Goal: Information Seeking & Learning: Find specific fact

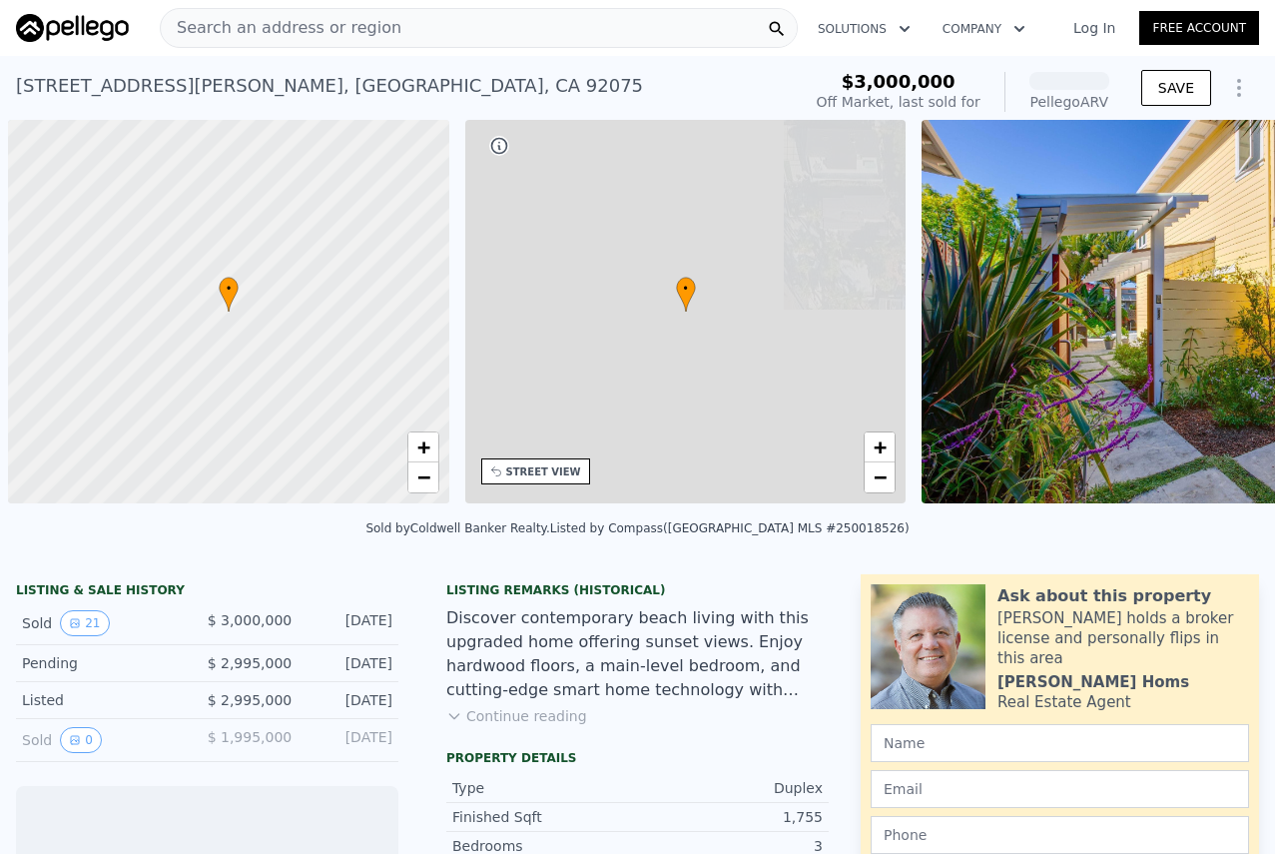
scroll to position [0, 8]
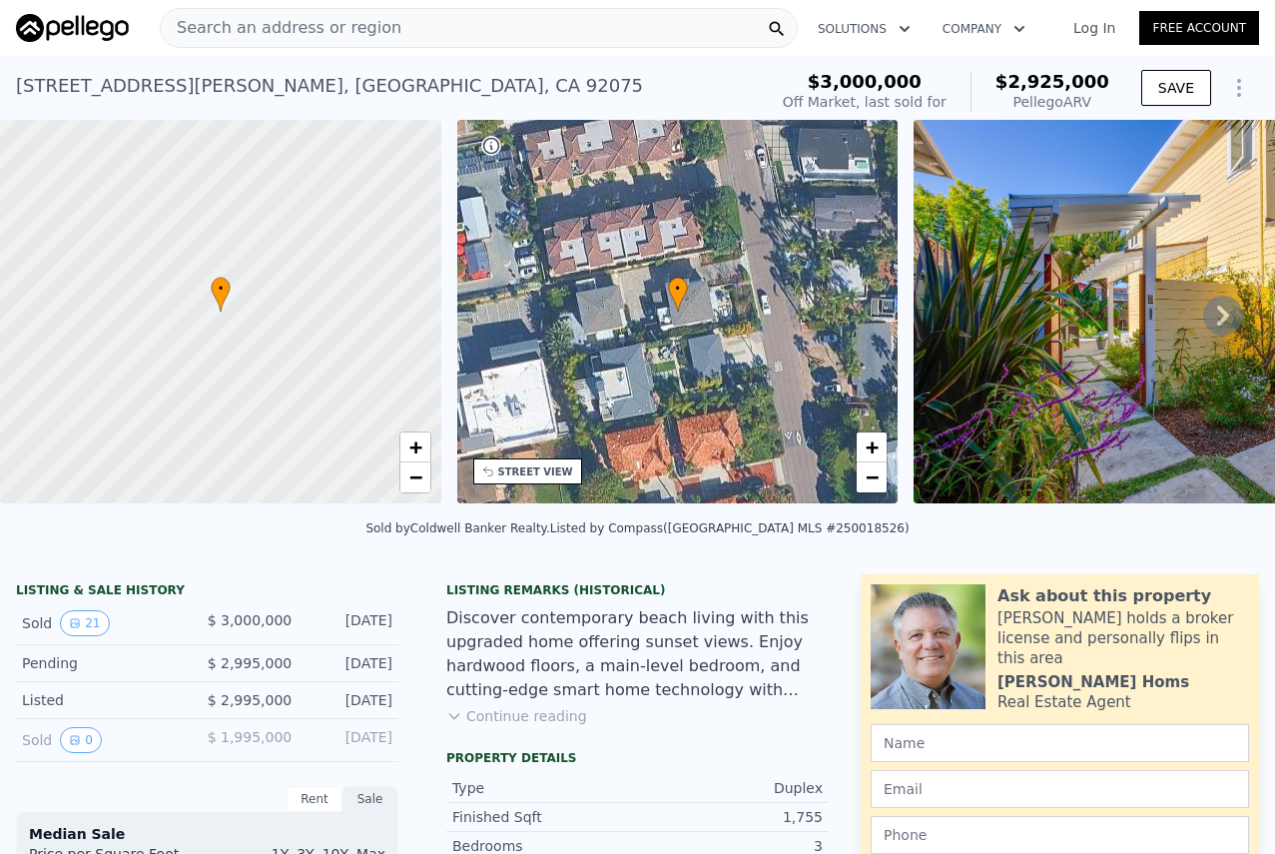
click at [404, 32] on div "Search an address or region" at bounding box center [479, 28] width 638 height 40
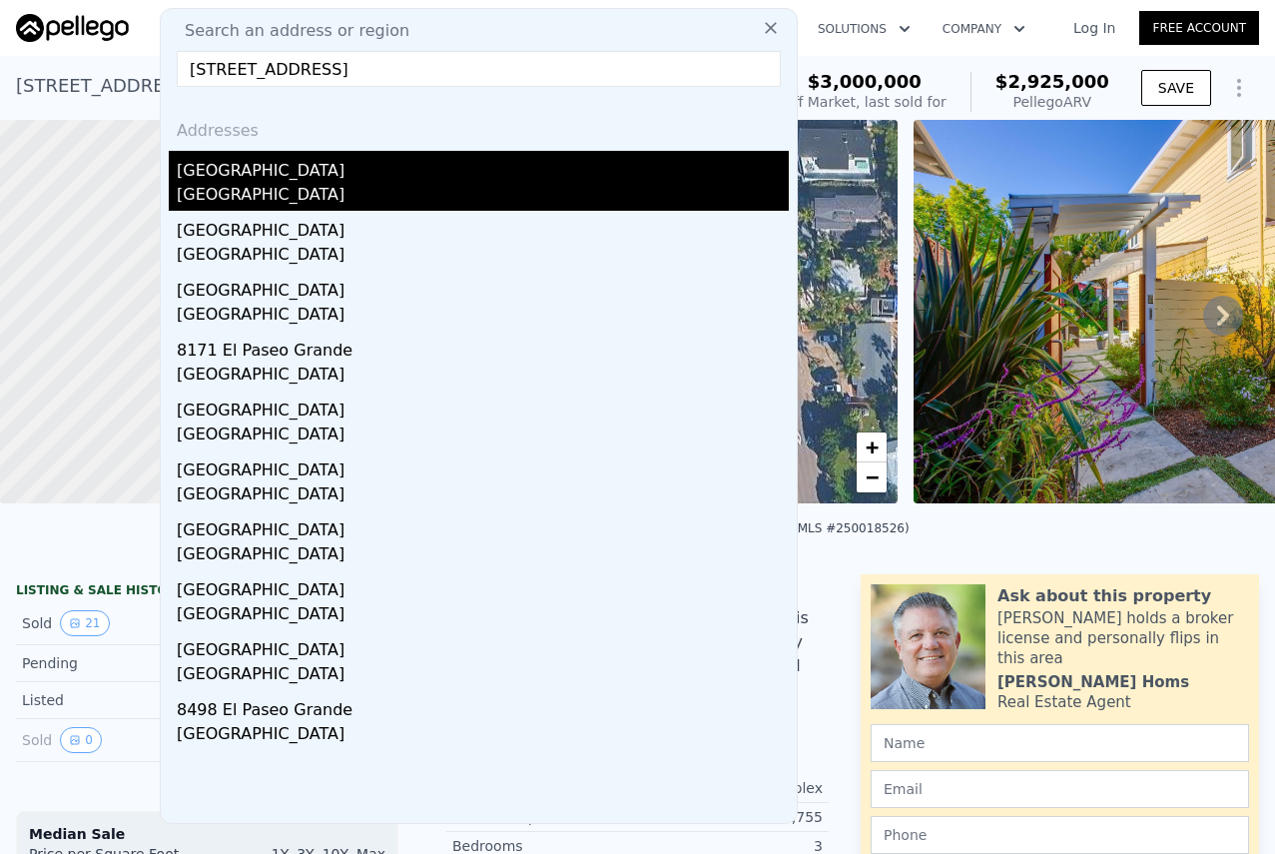
type input "[STREET_ADDRESS]"
click at [305, 177] on div "[GEOGRAPHIC_DATA]" at bounding box center [483, 167] width 612 height 32
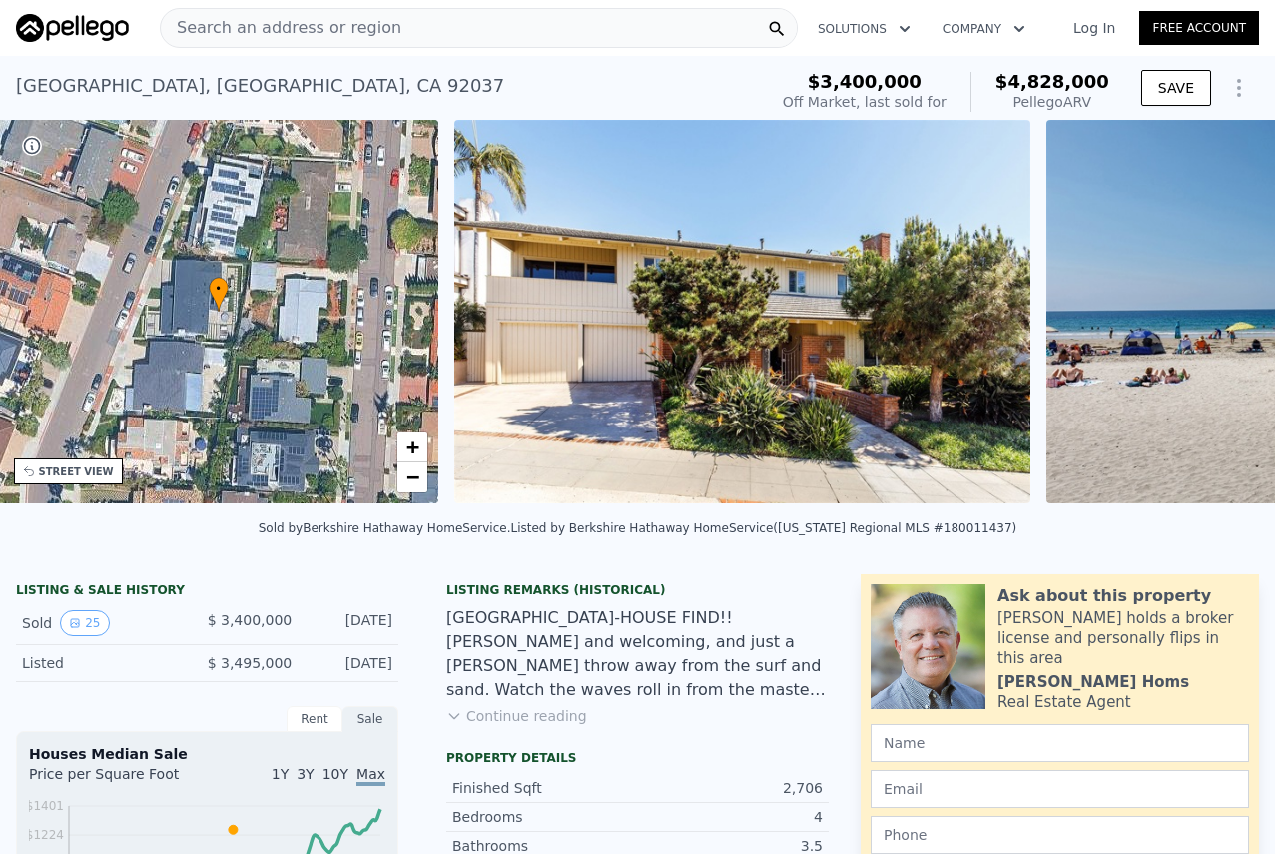
scroll to position [0, 465]
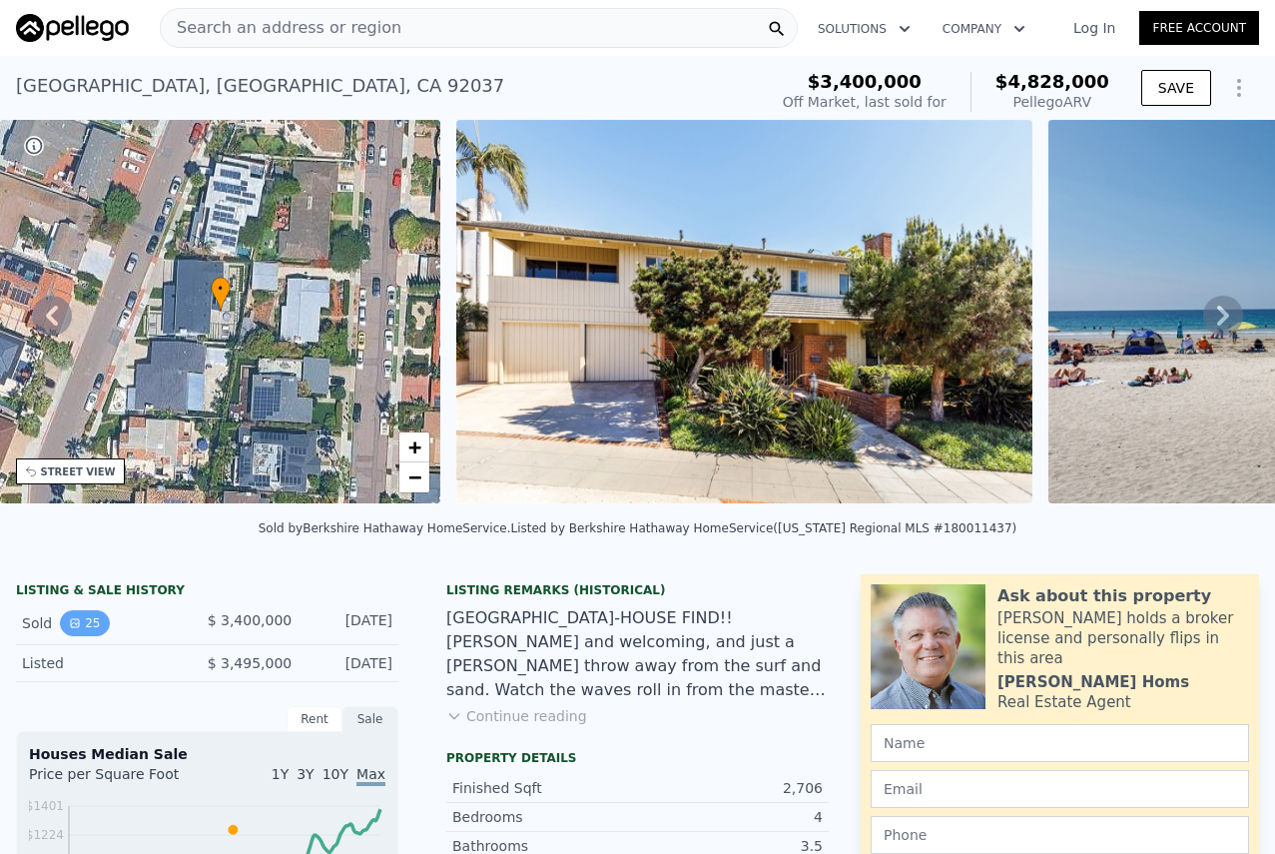
click at [89, 624] on button "25" at bounding box center [84, 623] width 49 height 26
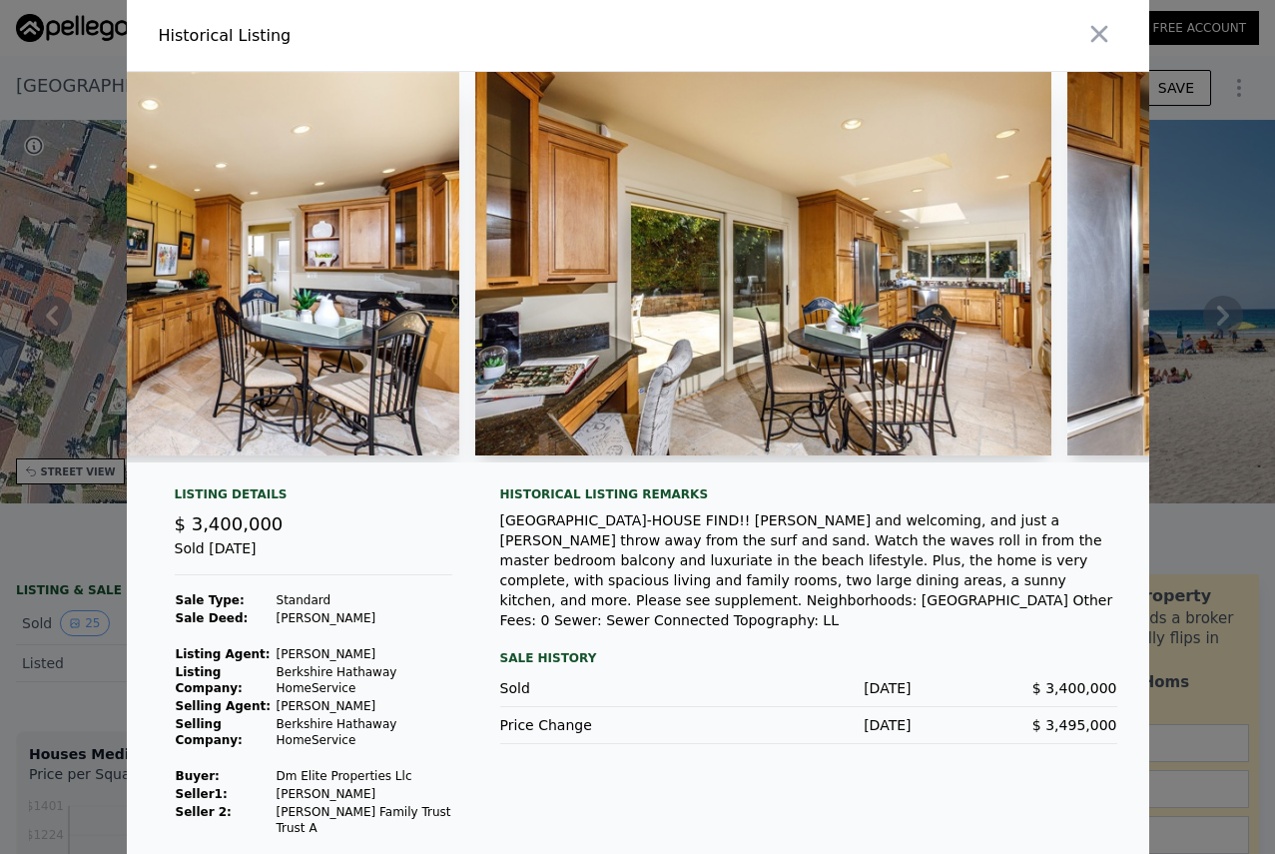
scroll to position [0, 0]
click at [1098, 38] on icon "button" at bounding box center [1099, 34] width 28 height 28
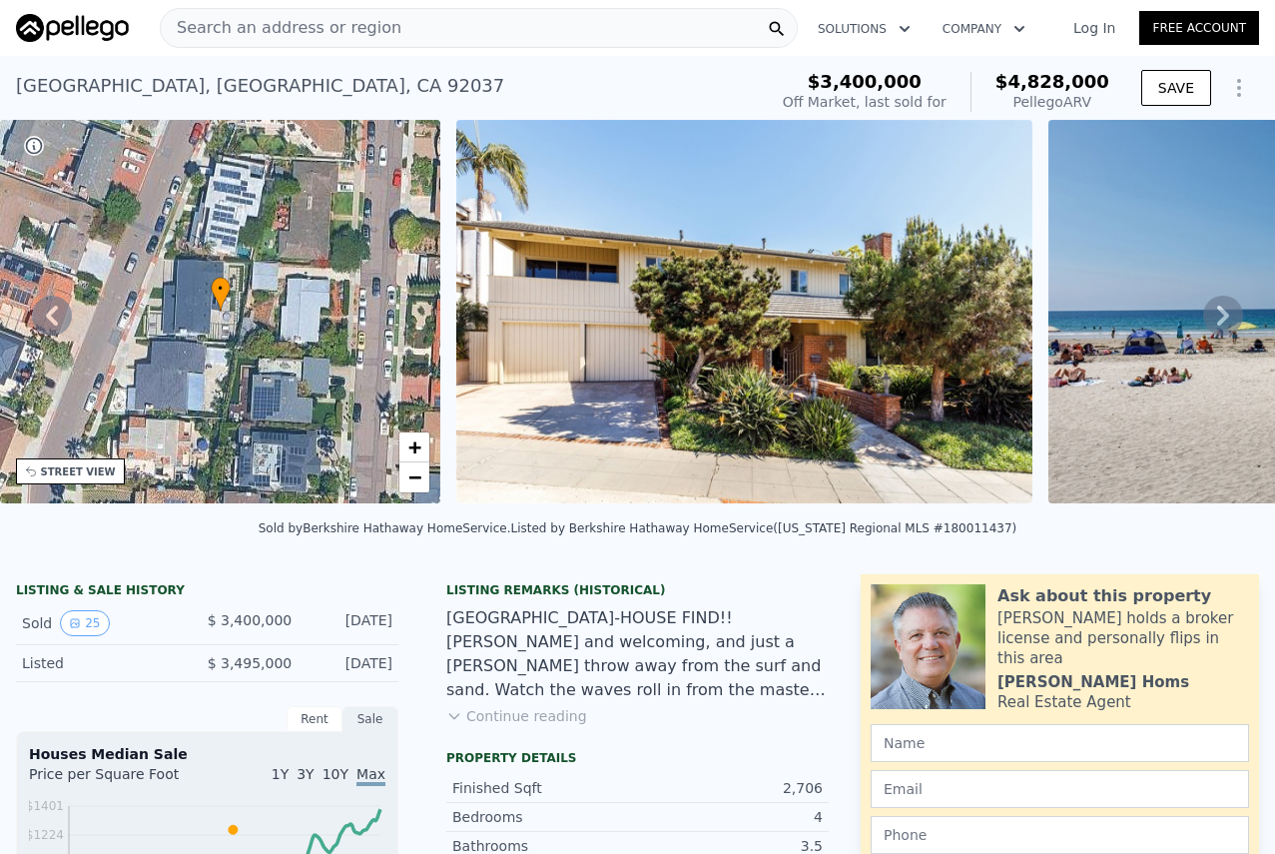
click at [350, 81] on div "[STREET_ADDRESS]" at bounding box center [260, 86] width 488 height 28
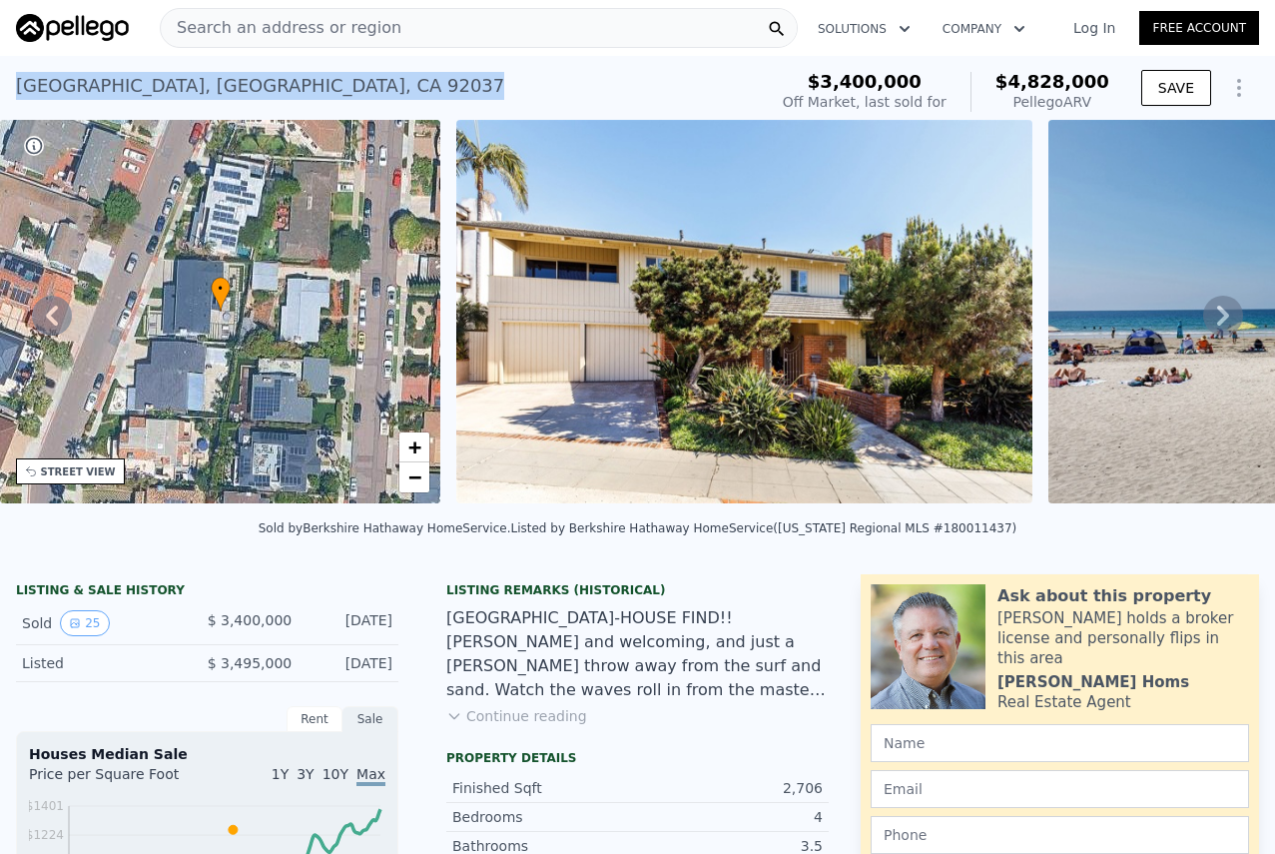
drag, startPoint x: 350, startPoint y: 81, endPoint x: 23, endPoint y: 71, distance: 327.6
click at [23, 71] on div "[STREET_ADDRESS] Sold [DATE] for $3.400m (~ARV $4.828m )" at bounding box center [387, 92] width 743 height 56
copy div "[STREET_ADDRESS]"
